Goal: Navigation & Orientation: Understand site structure

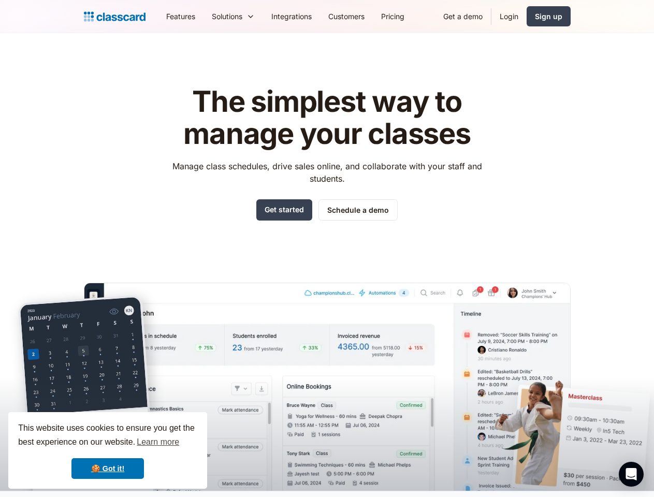
click at [327, 249] on div "The simplest way to manage your classes Manage class schedules, drive sales onl…" at bounding box center [327, 280] width 487 height 422
click at [108, 451] on div "This website uses cookies to ensure you get the best experience on our website.…" at bounding box center [107, 450] width 199 height 77
click at [364, 16] on nav "Features Resources Blog The latest industry news, updates and info. Customer st…" at bounding box center [364, 16] width 413 height 23
click at [204, 16] on div "Solutions Sports academy Swim school Dance studio Gymnastics Music school Marti…" at bounding box center [234, 16] width 60 height 23
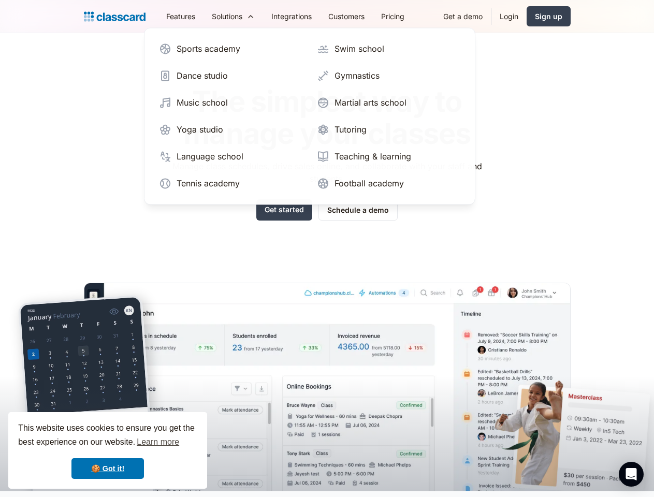
click at [632, 475] on icon "Open Intercom Messenger" at bounding box center [631, 474] width 11 height 12
